Goal: Transaction & Acquisition: Purchase product/service

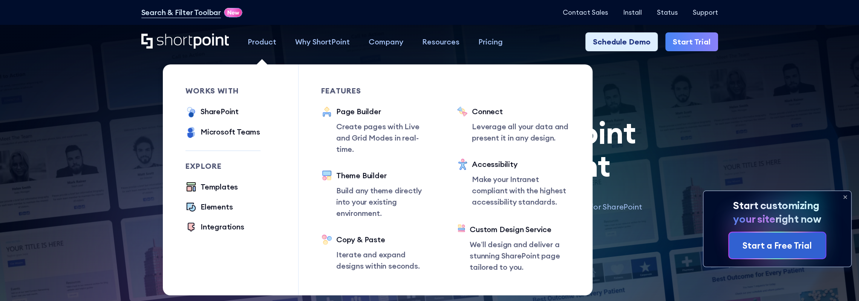
click at [260, 40] on div "Product" at bounding box center [262, 41] width 29 height 11
click at [224, 110] on div "SharePoint" at bounding box center [220, 111] width 38 height 11
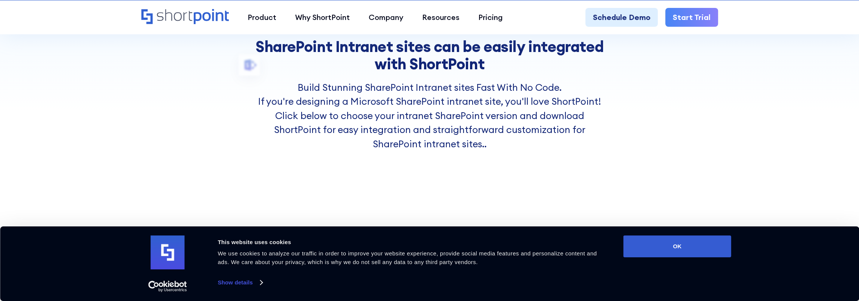
scroll to position [226, 0]
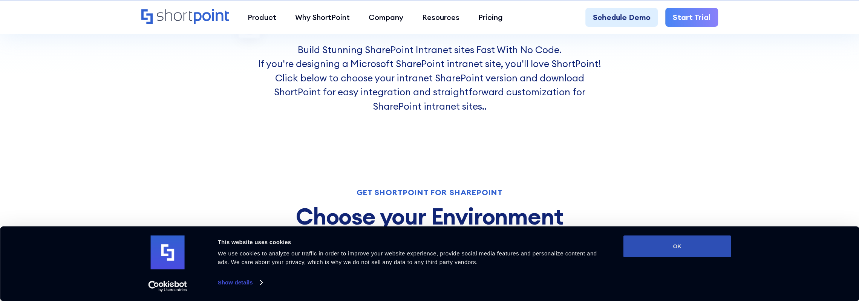
click at [682, 254] on button "OK" at bounding box center [678, 247] width 108 height 22
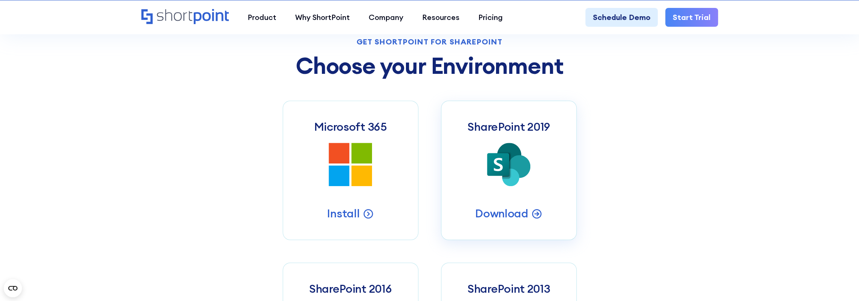
scroll to position [415, 0]
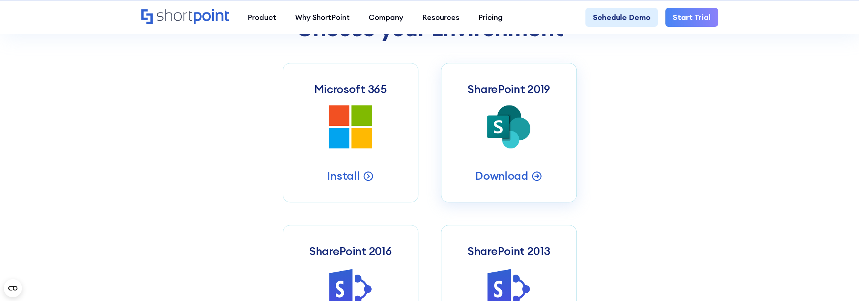
click at [506, 138] on icon at bounding box center [498, 127] width 22 height 23
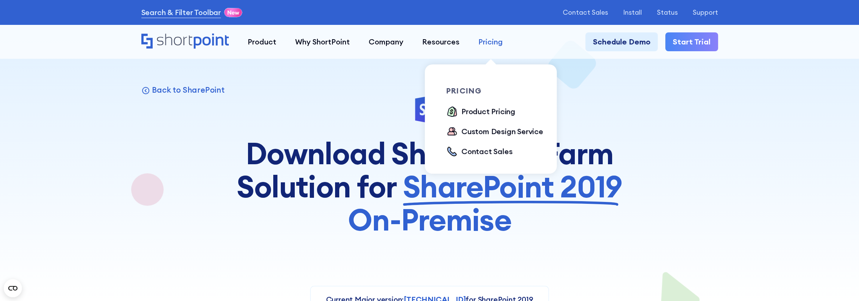
click at [489, 43] on div "Pricing" at bounding box center [490, 41] width 25 height 11
click at [491, 119] on ul "Product Pricing Custom Design Service Contact Sales" at bounding box center [499, 132] width 106 height 52
click at [489, 112] on div "Product Pricing" at bounding box center [488, 111] width 54 height 11
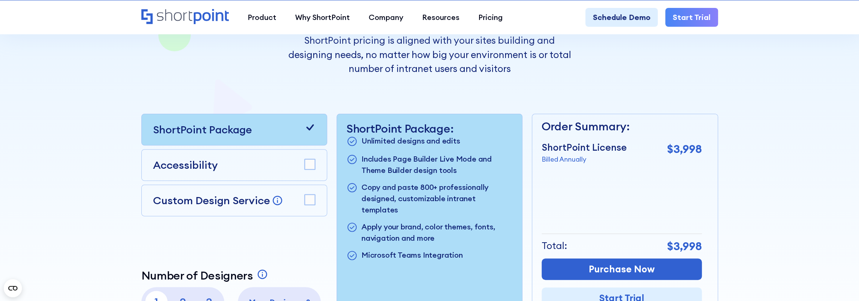
scroll to position [226, 0]
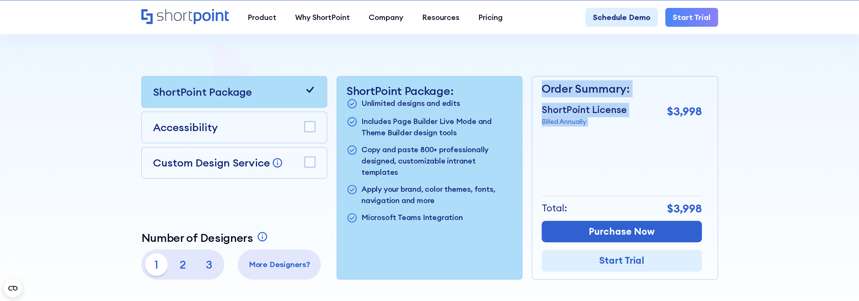
drag, startPoint x: 654, startPoint y: 112, endPoint x: 707, endPoint y: 214, distance: 114.7
click at [707, 214] on div "Order Summary: ShortPoint License Billed Annually $3,998 + Custom Design Servic…" at bounding box center [625, 178] width 186 height 204
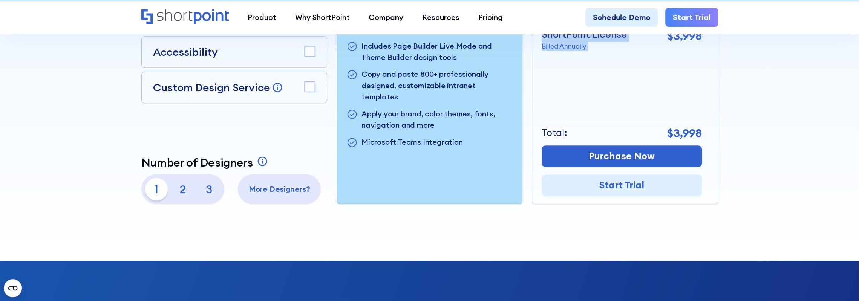
scroll to position [264, 0]
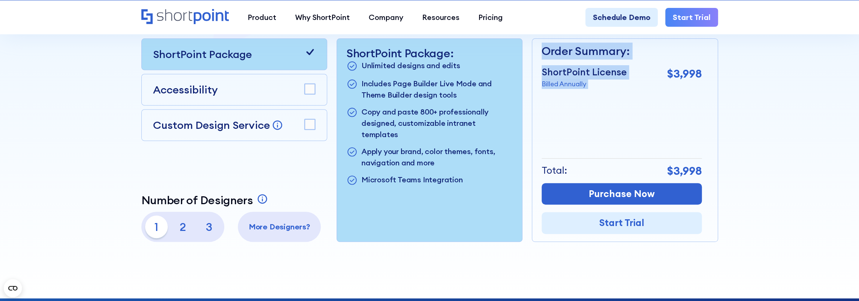
click at [571, 113] on div "Order Summary: ShortPoint License Billed Annually $3,998 + Custom Design Servic…" at bounding box center [622, 140] width 160 height 203
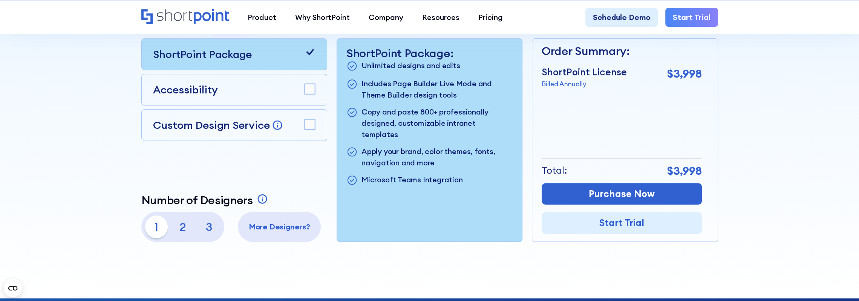
scroll to position [226, 0]
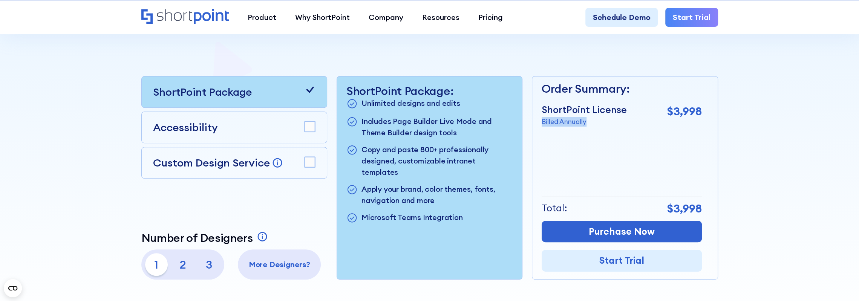
drag, startPoint x: 543, startPoint y: 123, endPoint x: 589, endPoint y: 121, distance: 46.4
click at [589, 121] on p "Billed Annually" at bounding box center [584, 122] width 85 height 10
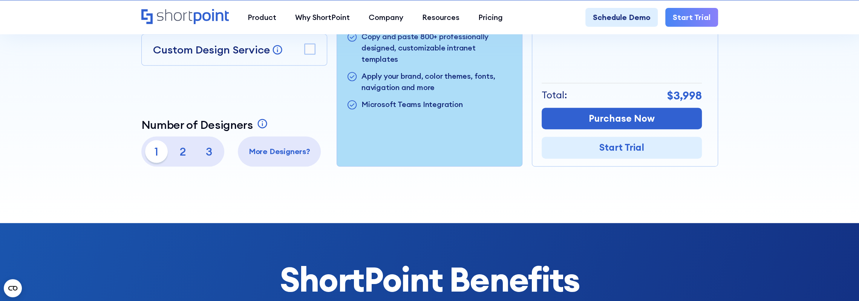
scroll to position [113, 0]
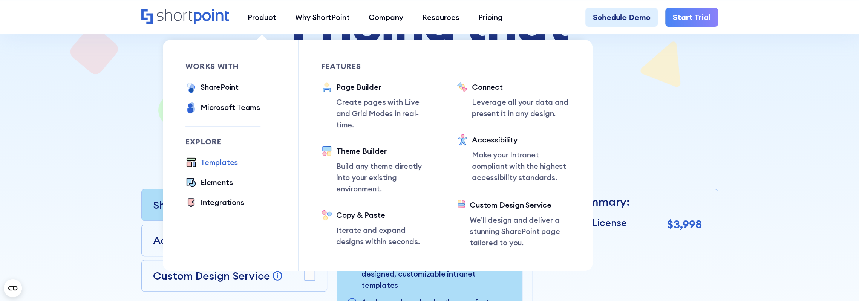
click at [216, 166] on div "Templates" at bounding box center [219, 162] width 37 height 11
